Goal: Information Seeking & Learning: Check status

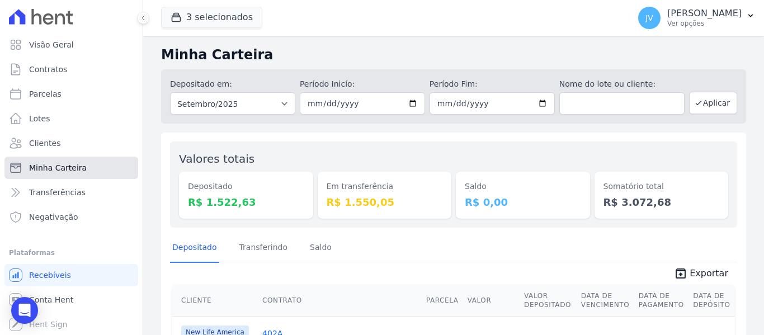
scroll to position [118, 0]
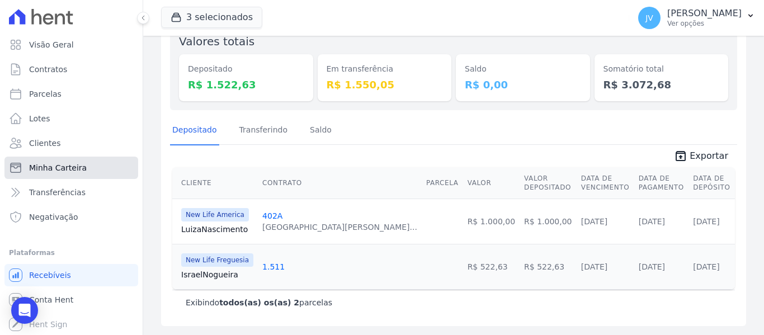
drag, startPoint x: 0, startPoint y: 0, endPoint x: 83, endPoint y: 168, distance: 187.2
click at [83, 168] on link "Minha Carteira" at bounding box center [71, 168] width 134 height 22
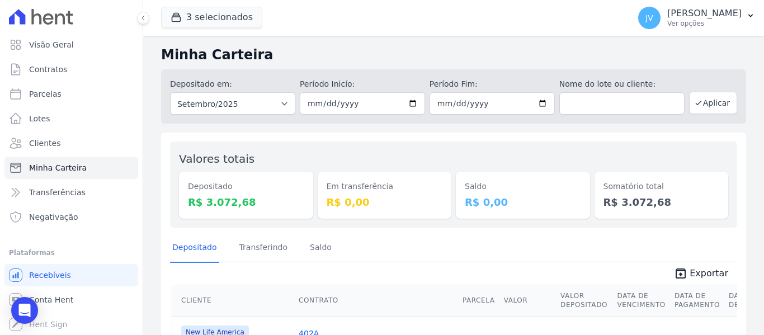
drag, startPoint x: 250, startPoint y: 201, endPoint x: 156, endPoint y: 57, distance: 172.0
click at [156, 57] on div "Minha Carteira Depositado em: Todos os meses Setembro/2022 Outubro/2022 Novembr…" at bounding box center [453, 290] width 621 height 508
click at [474, 191] on dt "Saldo" at bounding box center [523, 187] width 116 height 12
drag, startPoint x: 656, startPoint y: 195, endPoint x: 149, endPoint y: 52, distance: 526.7
click at [149, 52] on div "Minha Carteira Depositado em: Todos os meses Setembro/2022 Outubro/2022 Novembr…" at bounding box center [453, 290] width 621 height 508
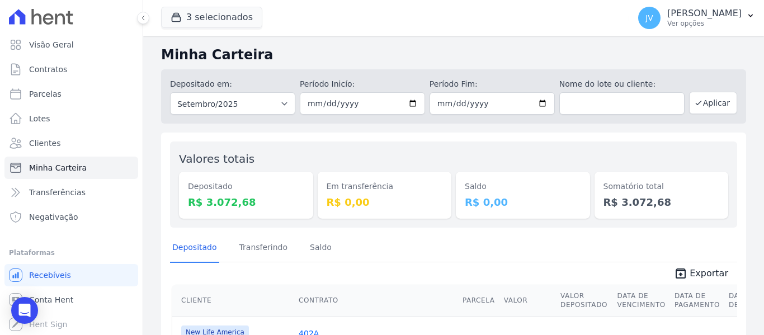
click at [656, 207] on dd "R$ 3.072,68" at bounding box center [662, 202] width 116 height 15
drag, startPoint x: 652, startPoint y: 199, endPoint x: 137, endPoint y: 60, distance: 533.3
click at [137, 60] on div "Visão Geral Contratos [GEOGRAPHIC_DATA] Lotes Clientes Minha Carteira Transferê…" at bounding box center [382, 167] width 764 height 335
click at [213, 52] on h2 "Minha Carteira" at bounding box center [453, 55] width 585 height 20
drag, startPoint x: 163, startPoint y: 54, endPoint x: 653, endPoint y: 191, distance: 508.5
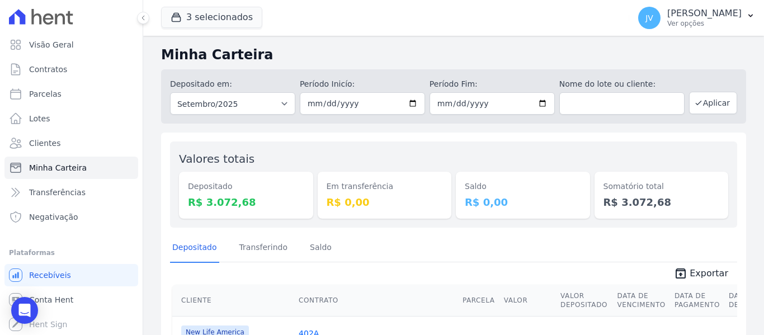
click at [653, 191] on div "Minha Carteira Depositado em: Todos os meses Setembro/2022 Outubro/2022 Novembr…" at bounding box center [453, 290] width 621 height 508
click at [218, 52] on h2 "Minha Carteira" at bounding box center [453, 55] width 585 height 20
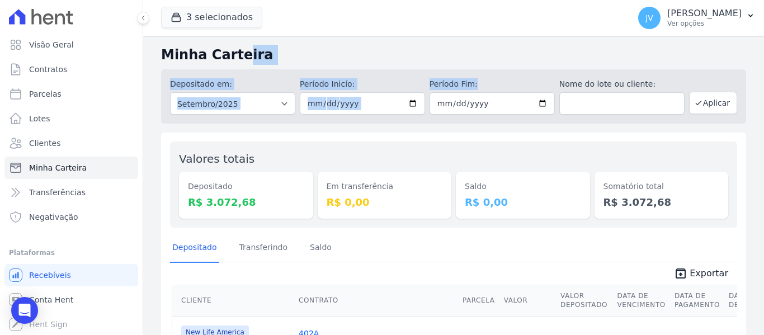
drag, startPoint x: 164, startPoint y: 55, endPoint x: 529, endPoint y: 142, distance: 375.1
click at [526, 139] on div "Minha Carteira Depositado em: Todos os meses Setembro/2022 Outubro/2022 Novembr…" at bounding box center [453, 290] width 621 height 508
drag, startPoint x: 627, startPoint y: 187, endPoint x: 653, endPoint y: 204, distance: 30.4
click at [653, 204] on div "Somatório total R$ 3.072,68" at bounding box center [662, 195] width 134 height 47
click at [655, 177] on div "Somatório total R$ 3.072,68" at bounding box center [662, 195] width 134 height 47
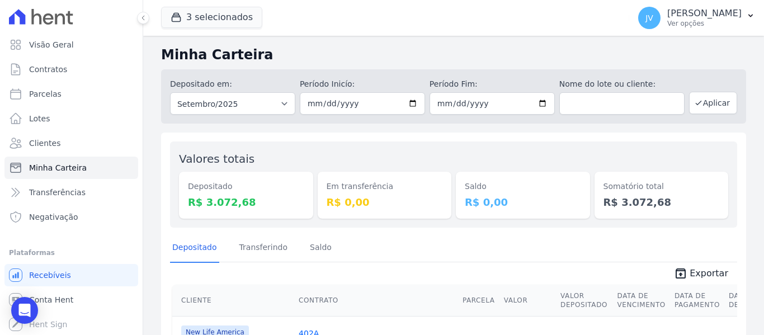
drag, startPoint x: 652, startPoint y: 201, endPoint x: 165, endPoint y: 53, distance: 509.1
click at [165, 53] on div "Minha Carteira Depositado em: Todos os meses Setembro/2022 Outubro/2022 Novembr…" at bounding box center [453, 290] width 621 height 508
click at [395, 41] on div "Minha Carteira Depositado em: Todos os meses Setembro/2022 Outubro/2022 Novembr…" at bounding box center [453, 290] width 621 height 508
click at [236, 51] on h2 "Minha Carteira" at bounding box center [453, 55] width 585 height 20
drag, startPoint x: 203, startPoint y: 52, endPoint x: 243, endPoint y: 88, distance: 53.9
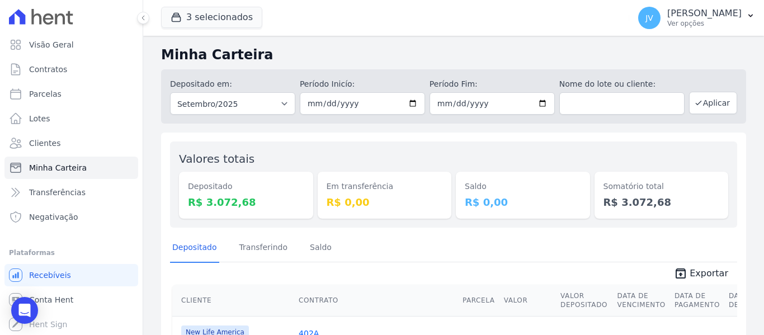
click at [243, 88] on div "Minha Carteira Depositado em: Todos os meses Setembro/2022 Outubro/2022 Novembr…" at bounding box center [453, 290] width 621 height 508
click at [317, 54] on h2 "Minha Carteira" at bounding box center [453, 55] width 585 height 20
drag, startPoint x: 226, startPoint y: 85, endPoint x: 163, endPoint y: 43, distance: 75.1
click at [163, 44] on div "Minha Carteira Depositado em: Todos os meses Setembro/2022 Outubro/2022 Novembr…" at bounding box center [453, 290] width 621 height 508
click at [270, 42] on div "Minha Carteira Depositado em: Todos os meses Setembro/2022 Outubro/2022 Novembr…" at bounding box center [453, 290] width 621 height 508
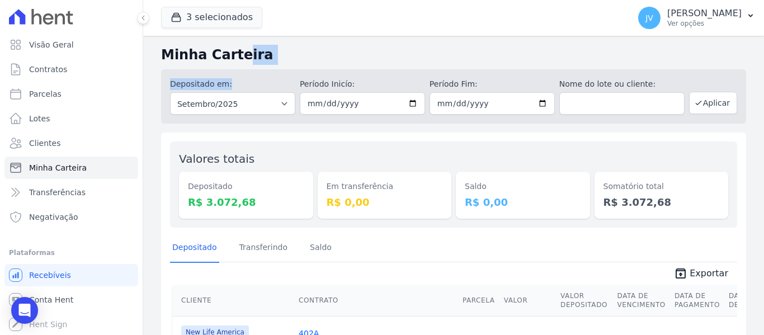
drag, startPoint x: 228, startPoint y: 86, endPoint x: 151, endPoint y: 57, distance: 82.3
click at [151, 57] on div "Minha Carteira Depositado em: Todos os meses Setembro/2022 Outubro/2022 Novembr…" at bounding box center [453, 290] width 621 height 508
click at [274, 147] on div "Valores totais Depositado R$ 3.072,68 Em transferência R$ 0,00 [GEOGRAPHIC_DATA…" at bounding box center [453, 185] width 567 height 86
